Goal: Navigation & Orientation: Go to known website

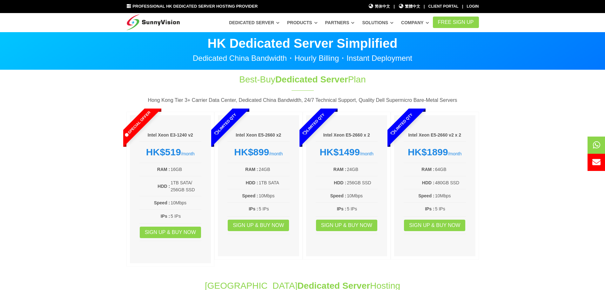
click at [168, 18] on img at bounding box center [153, 21] width 54 height 16
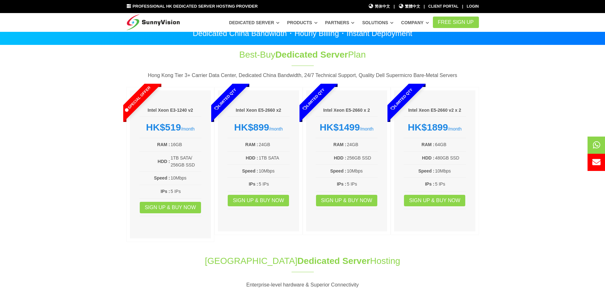
scroll to position [32, 0]
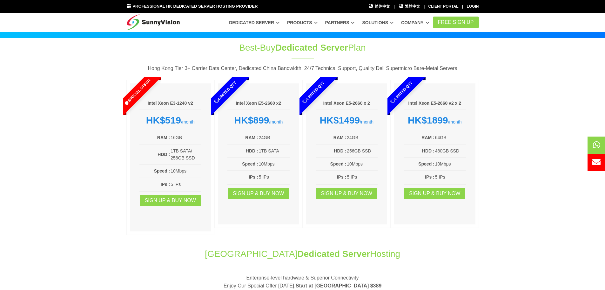
click at [145, 17] on img at bounding box center [153, 21] width 54 height 16
